Goal: Transaction & Acquisition: Purchase product/service

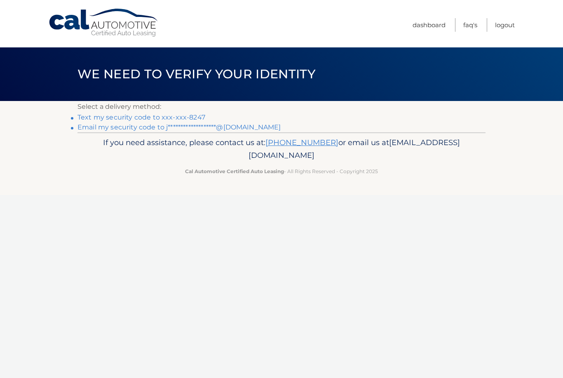
click at [120, 117] on link "Text my security code to xxx-xxx-8247" at bounding box center [141, 117] width 128 height 8
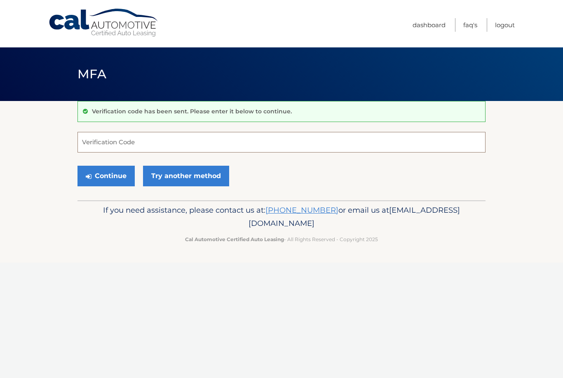
click at [110, 137] on input "Verification Code" at bounding box center [281, 142] width 408 height 21
type input "800209"
click at [108, 178] on button "Continue" at bounding box center [105, 176] width 57 height 21
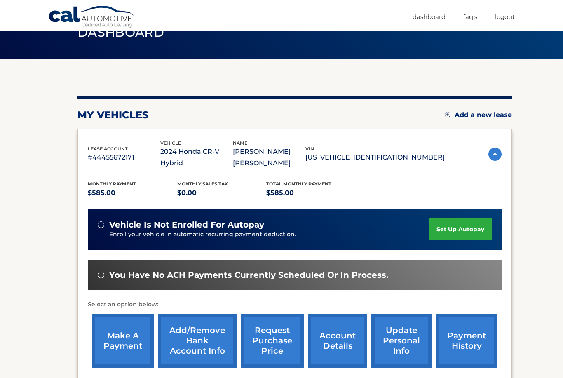
scroll to position [105, 0]
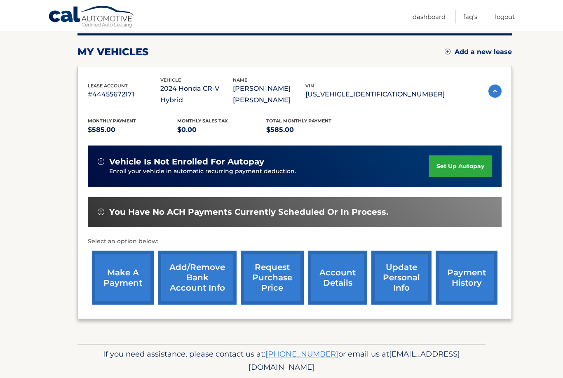
click at [118, 283] on link "make a payment" at bounding box center [123, 278] width 62 height 54
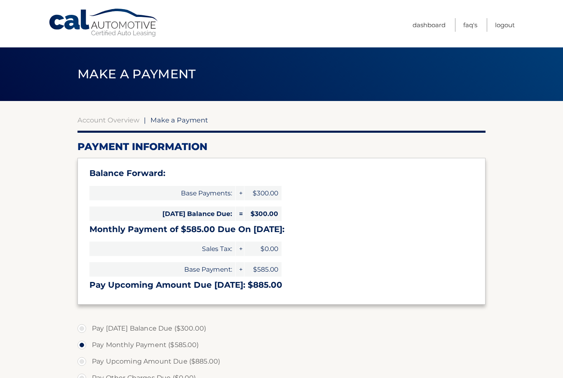
select select "NDMxMGJjMzctMWIwZS00N2ZhLWJkMzUtZjRlZmMwNWZjNGVh"
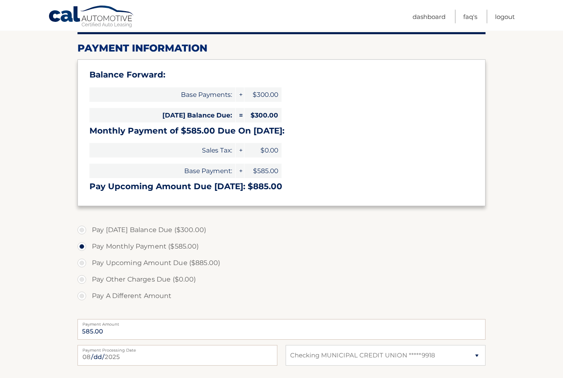
scroll to position [101, 0]
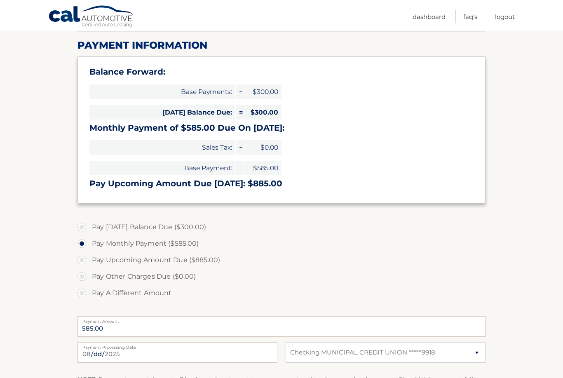
click at [80, 292] on label "Pay A Different Amount" at bounding box center [281, 293] width 408 height 16
click at [81, 292] on input "Pay A Different Amount" at bounding box center [85, 291] width 8 height 13
radio input "true"
click at [120, 324] on input "Payment Amount" at bounding box center [281, 326] width 408 height 21
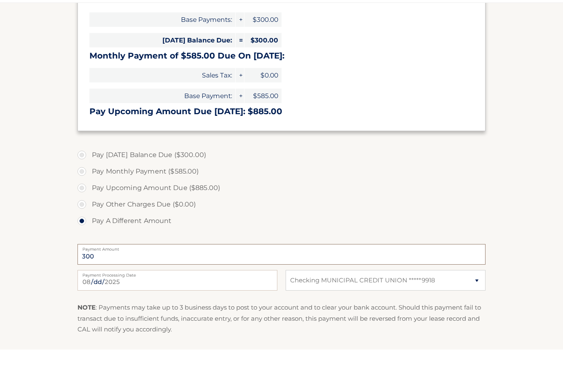
scroll to position [154, 0]
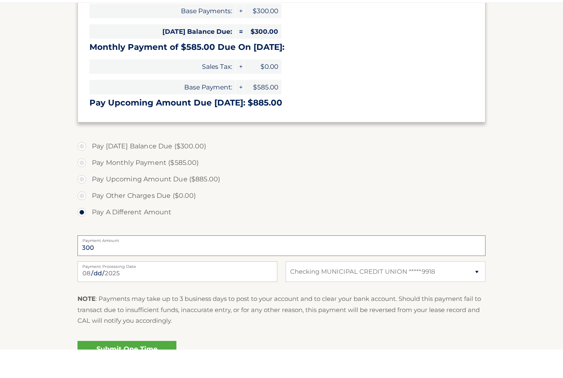
type input "300"
click at [100, 369] on link "Submit One Time Payment" at bounding box center [126, 382] width 99 height 26
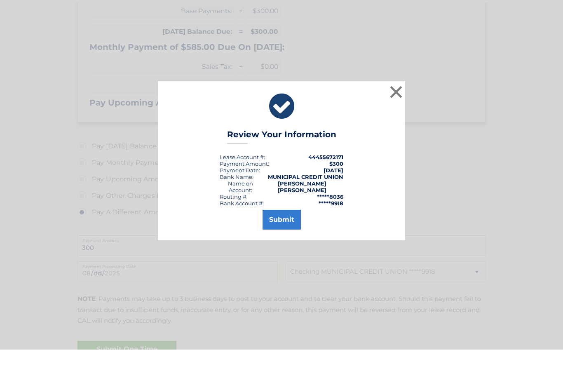
scroll to position [183, 0]
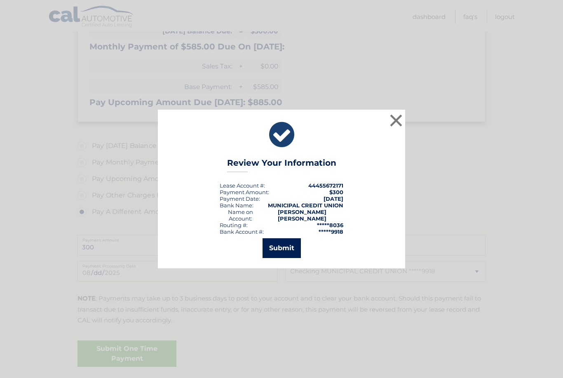
click at [279, 258] on button "Submit" at bounding box center [281, 248] width 38 height 20
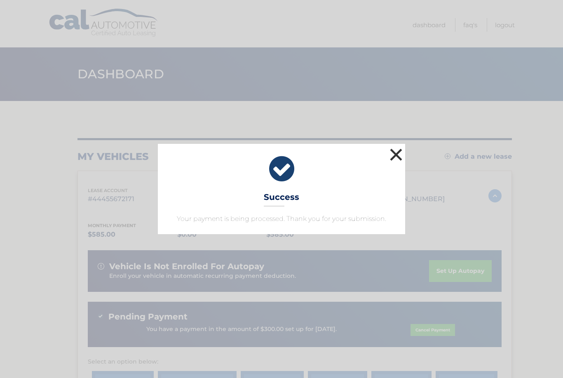
click at [389, 157] on button "×" at bounding box center [396, 154] width 16 height 16
